Goal: Transaction & Acquisition: Purchase product/service

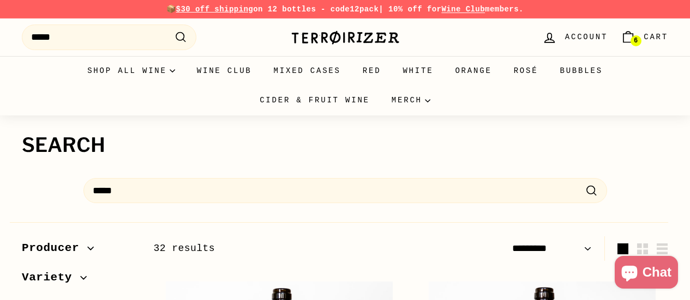
select select "*********"
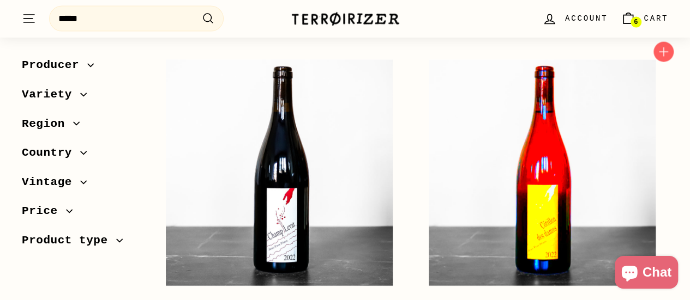
scroll to position [1308, 0]
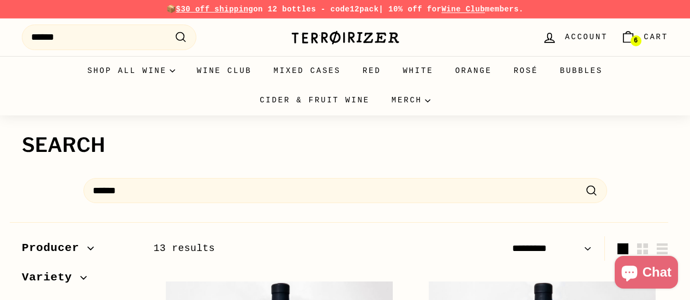
select select "*********"
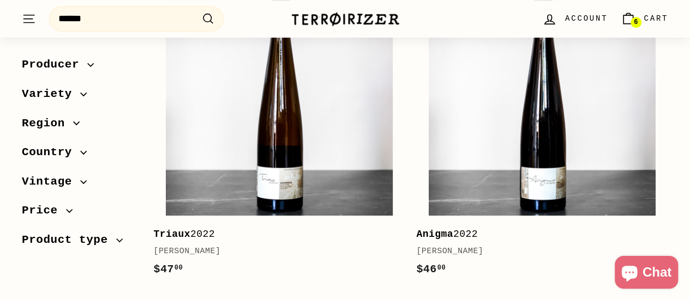
scroll to position [327, 0]
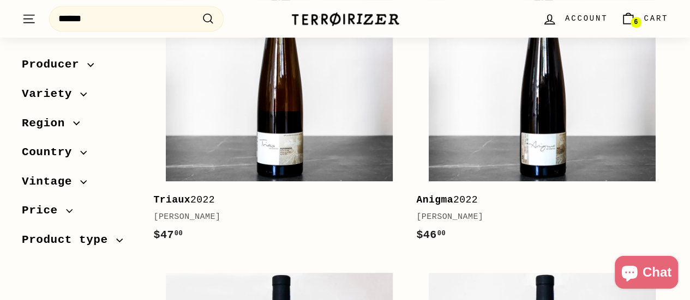
click at [636, 19] on span "6" at bounding box center [635, 23] width 4 height 8
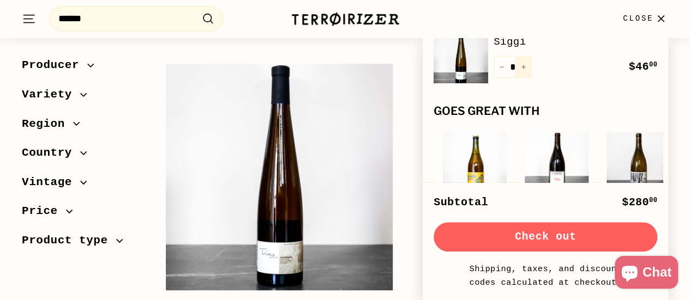
click at [524, 73] on button "+" at bounding box center [523, 67] width 16 height 22
type input "*"
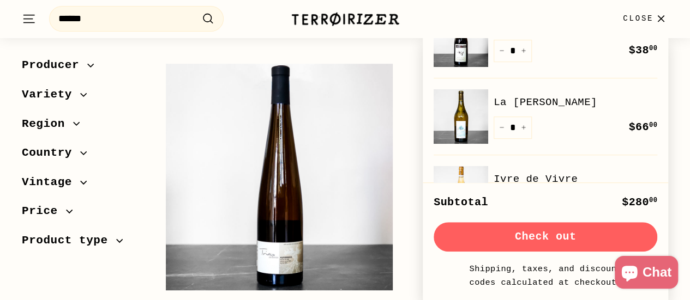
scroll to position [0, 0]
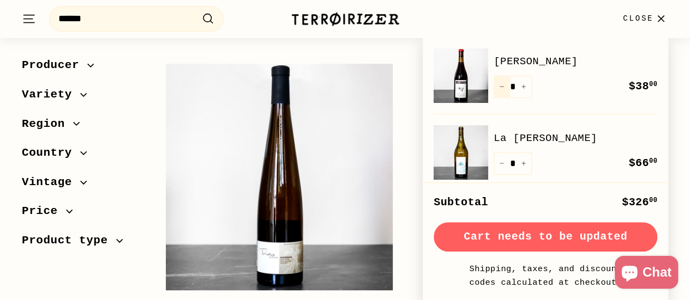
click at [502, 92] on button "−" at bounding box center [501, 87] width 16 height 22
type input "*"
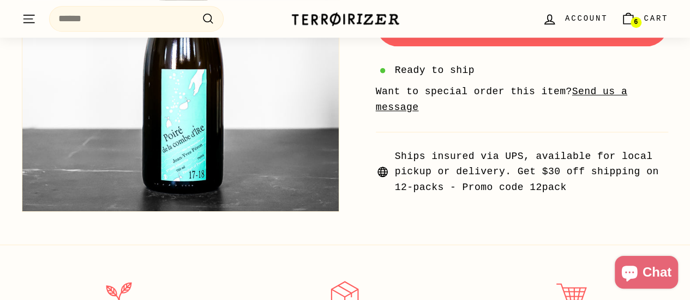
scroll to position [382, 0]
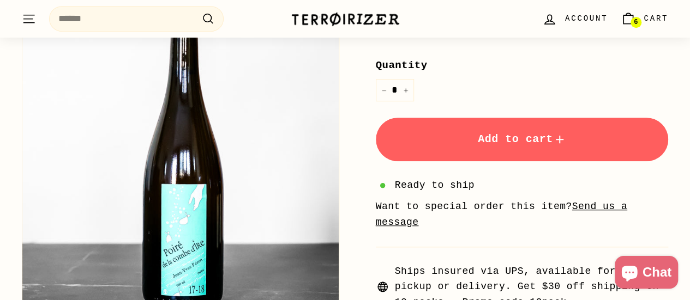
click at [535, 141] on span "Add to cart" at bounding box center [522, 139] width 88 height 13
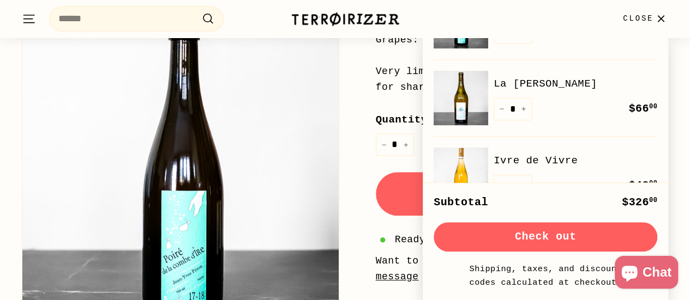
scroll to position [55, 0]
click at [469, 118] on img at bounding box center [460, 98] width 55 height 55
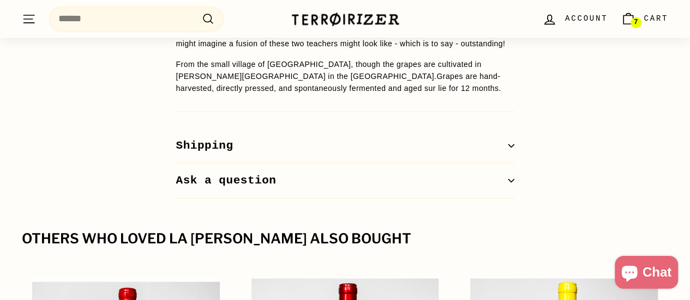
scroll to position [1145, 0]
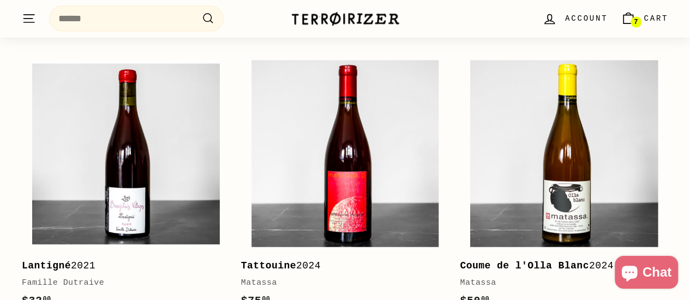
click at [643, 16] on link "7 Cart" at bounding box center [644, 19] width 61 height 32
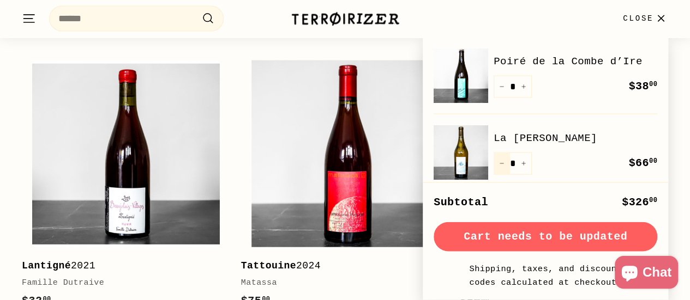
click at [498, 165] on button "−" at bounding box center [501, 164] width 16 height 22
type input "*"
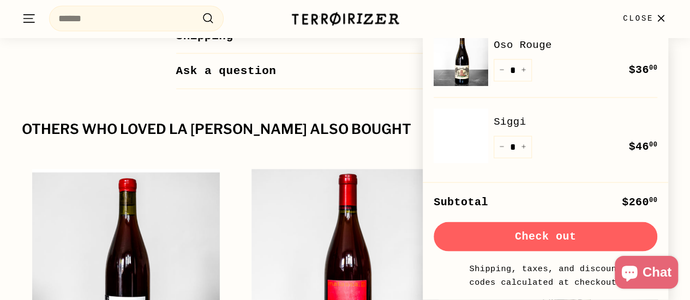
scroll to position [164, 0]
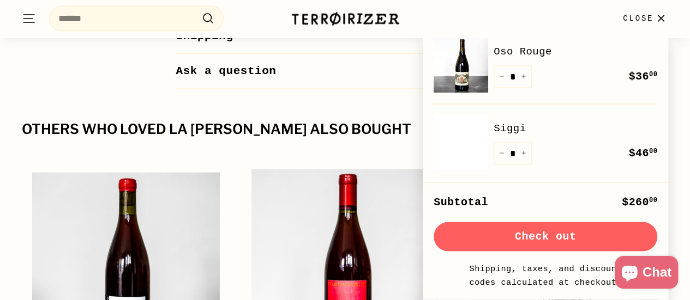
click at [539, 239] on button "Check out" at bounding box center [545, 236] width 224 height 29
